Goal: Task Accomplishment & Management: Manage account settings

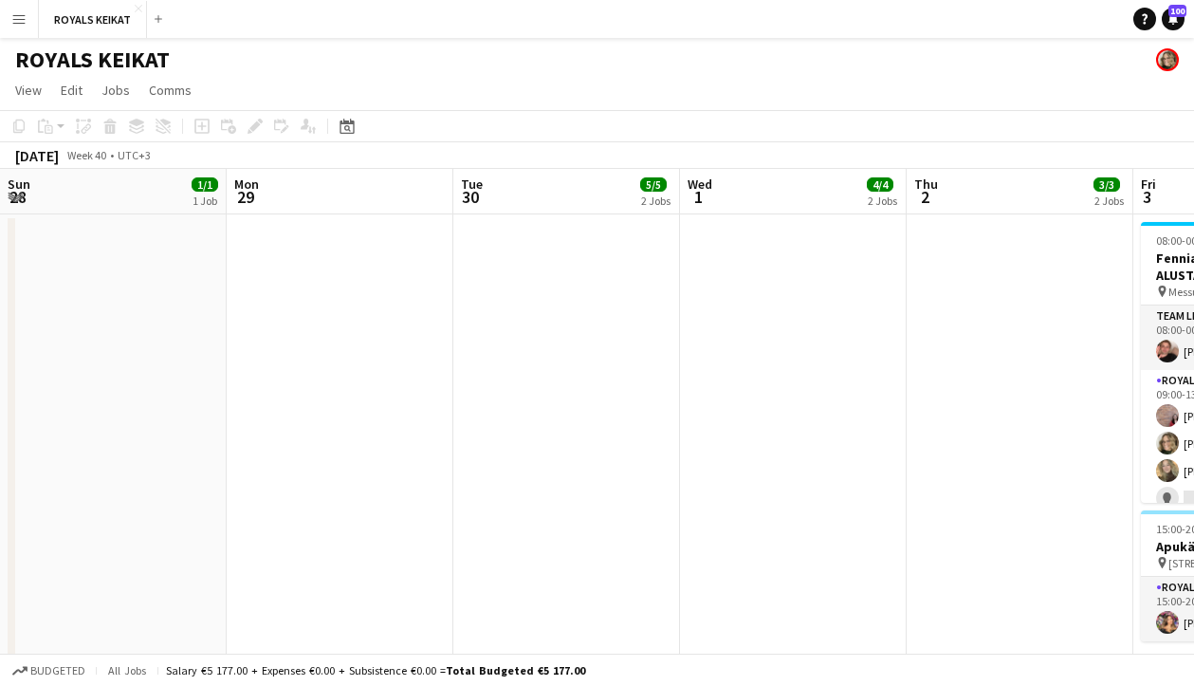
scroll to position [0, 503]
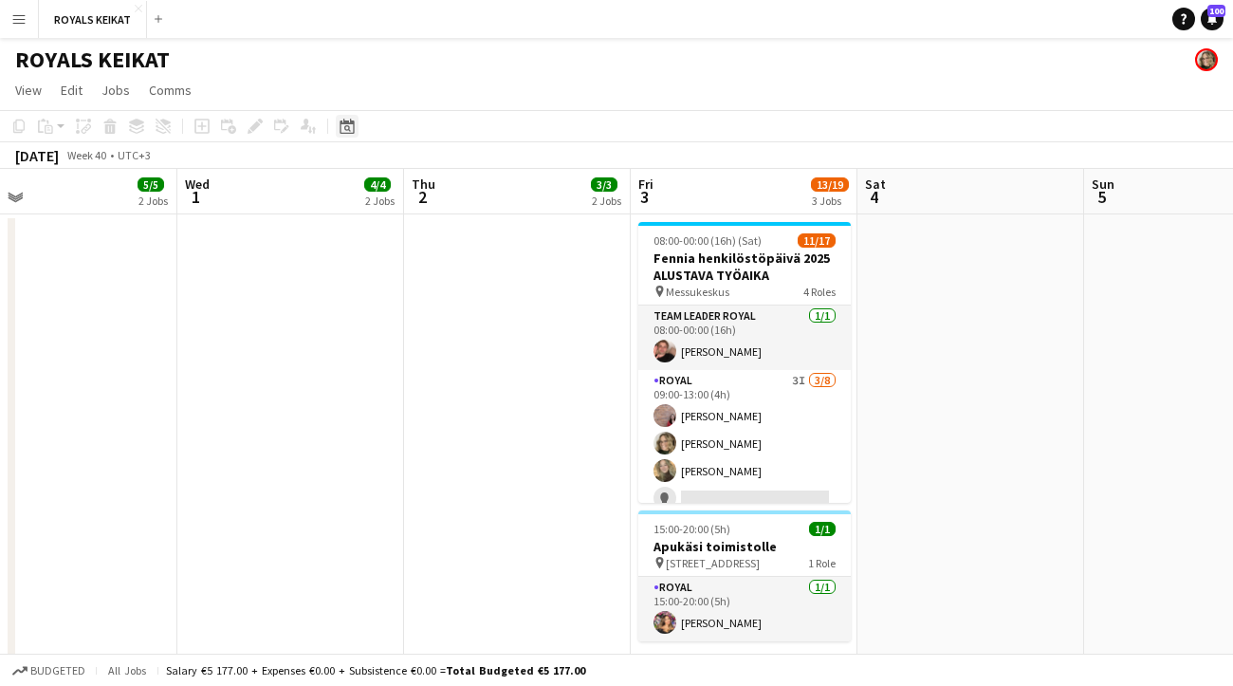
click at [343, 127] on icon "Date picker" at bounding box center [346, 126] width 15 height 15
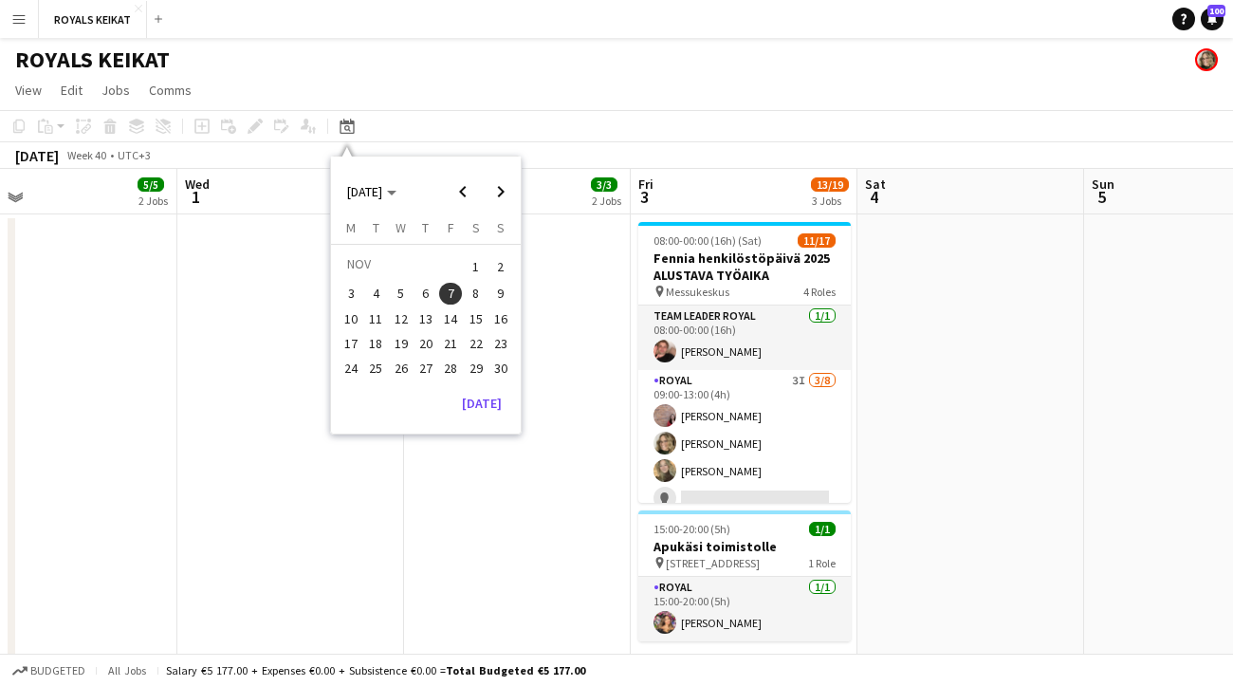
click at [400, 316] on span "12" at bounding box center [401, 318] width 23 height 23
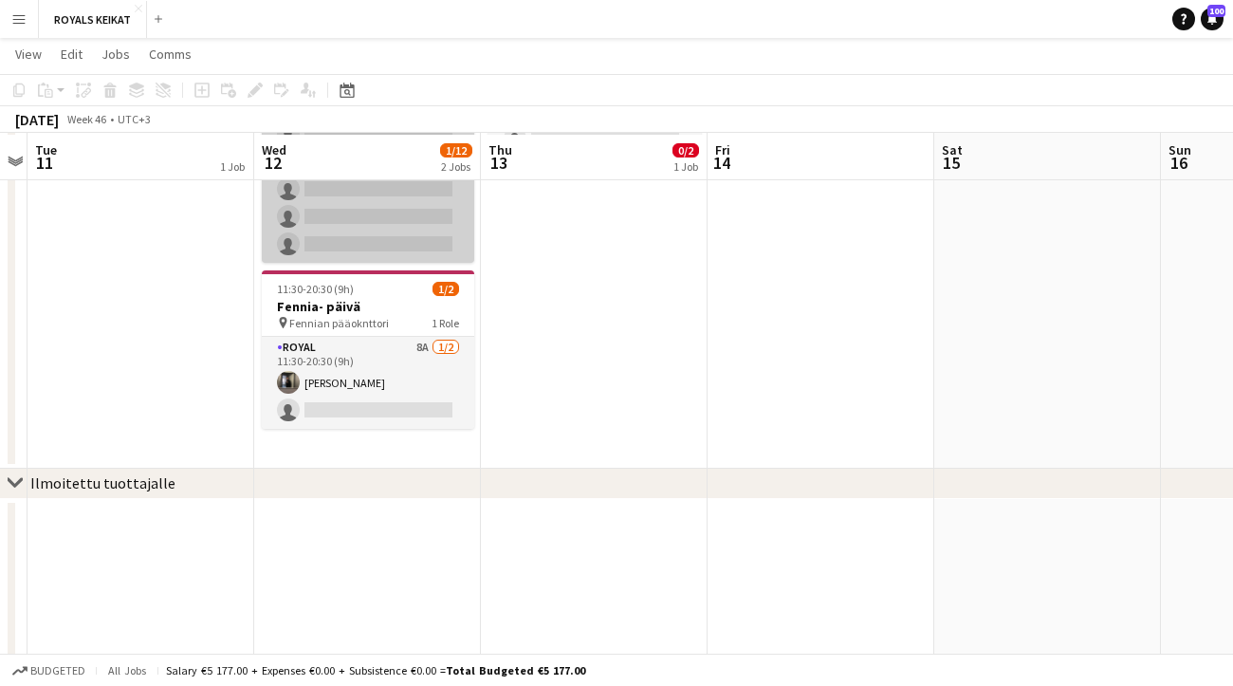
scroll to position [241, 0]
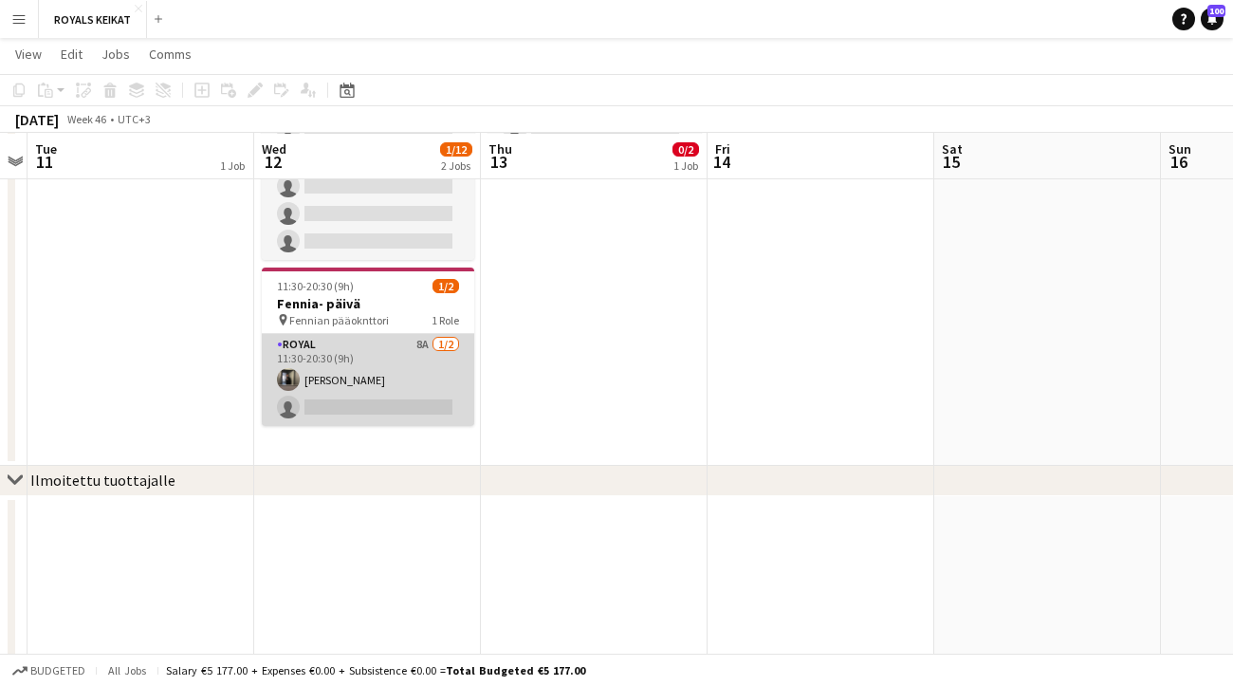
click at [350, 369] on app-card-role "Royal 8A [DATE] 11:30-20:30 (9h) [PERSON_NAME] single-neutral-actions" at bounding box center [368, 380] width 212 height 92
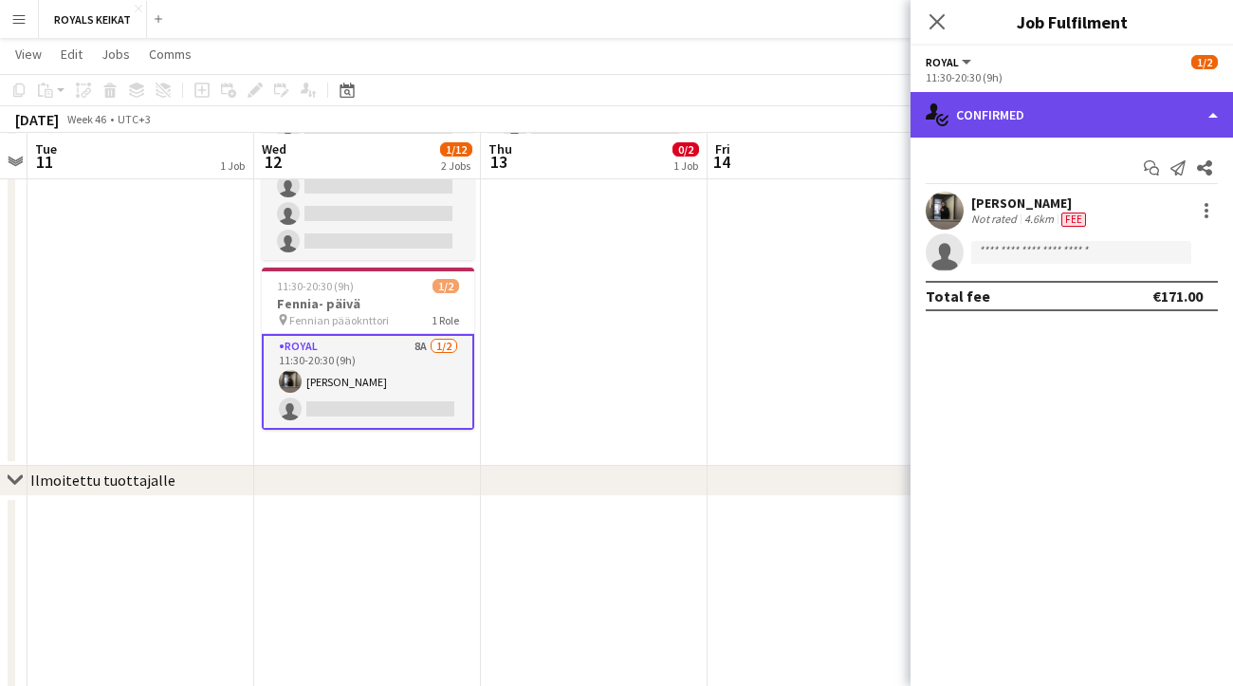
click at [1085, 110] on div "single-neutral-actions-check-2 Confirmed" at bounding box center [1071, 115] width 322 height 46
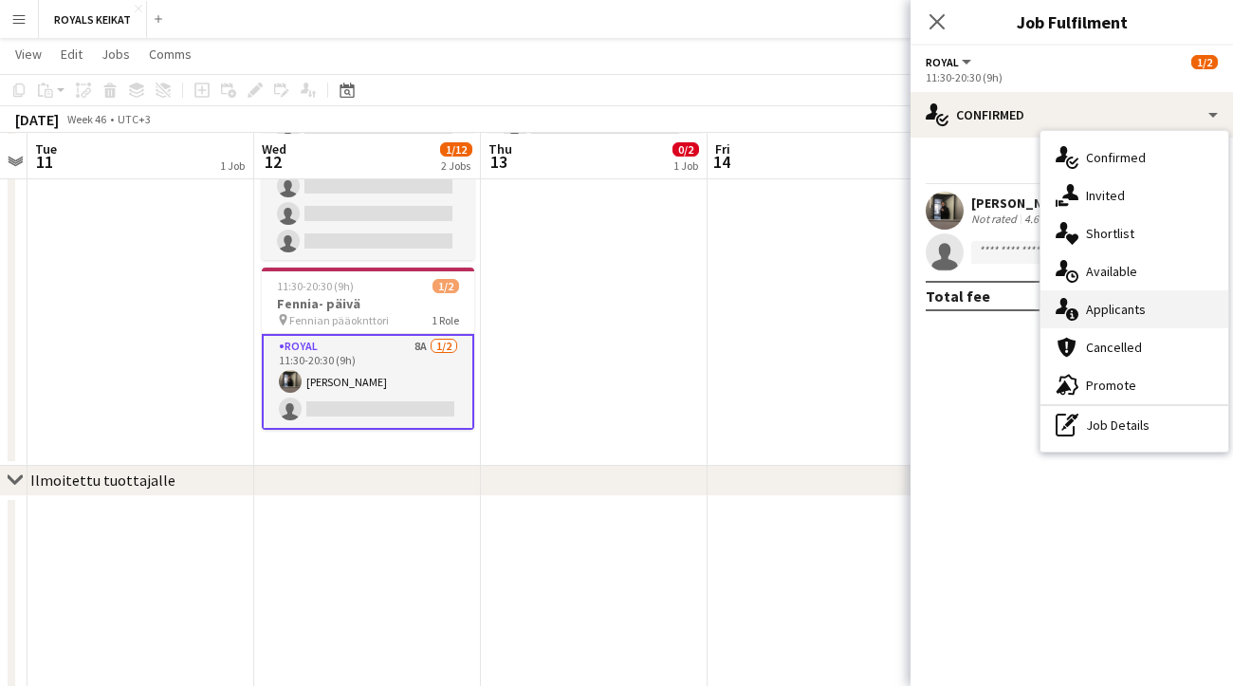
click at [1135, 308] on span "Applicants" at bounding box center [1116, 309] width 60 height 17
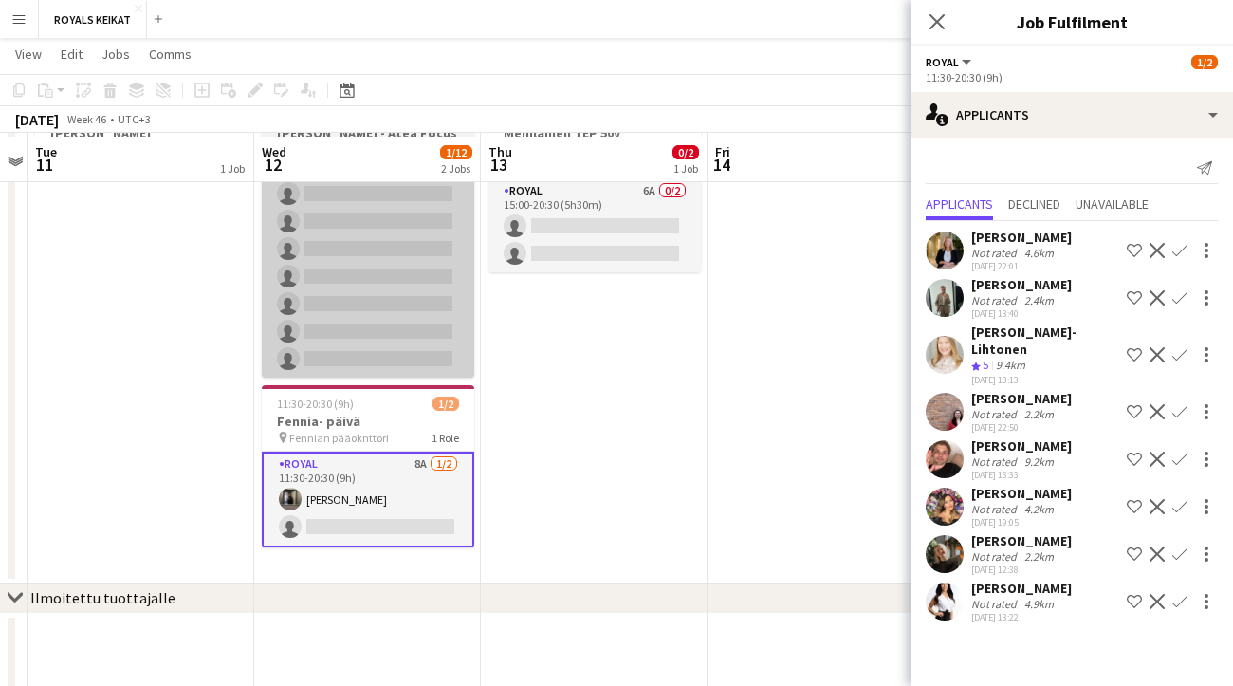
scroll to position [129, 0]
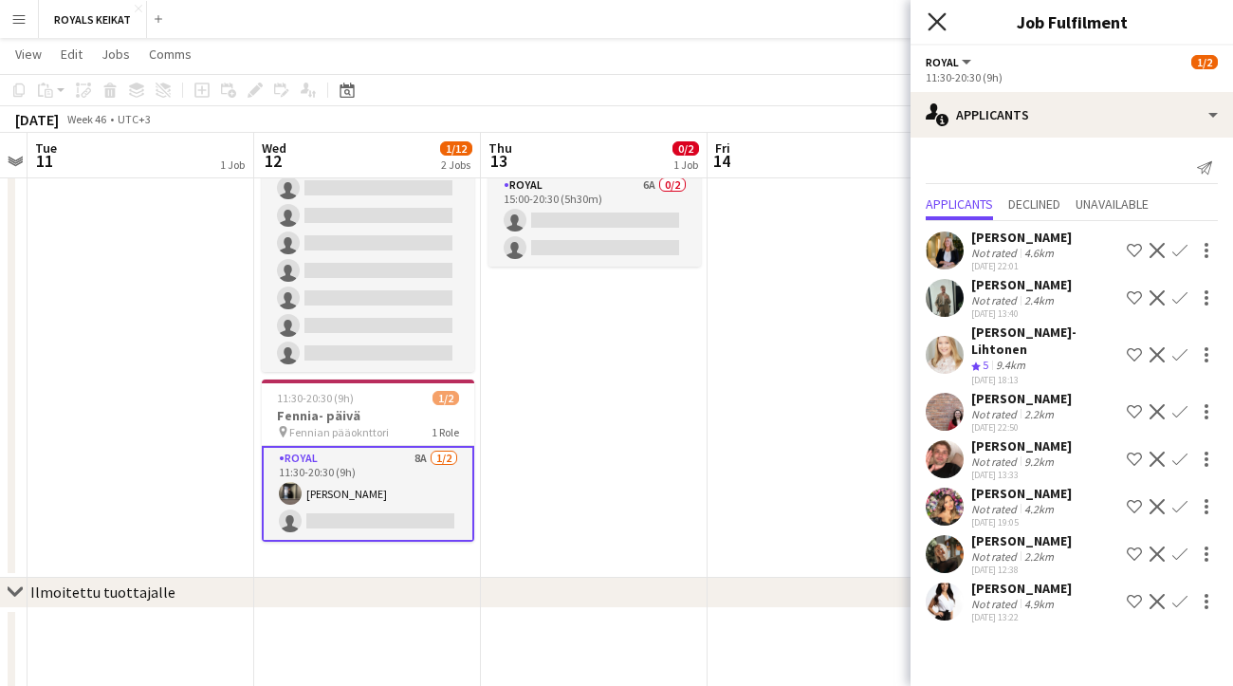
click at [938, 16] on icon "Close pop-in" at bounding box center [936, 21] width 18 height 18
